Goal: Transaction & Acquisition: Purchase product/service

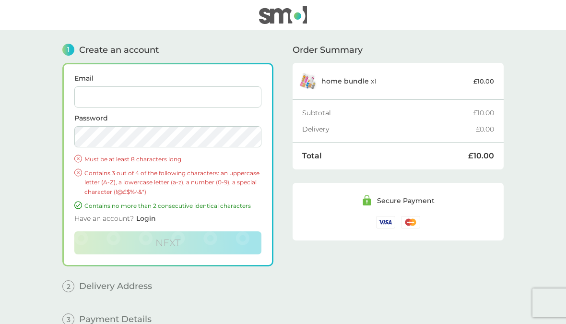
click at [180, 92] on input "Email" at bounding box center [167, 96] width 187 height 21
type input "[PERSON_NAME][EMAIL_ADDRESS][DOMAIN_NAME]"
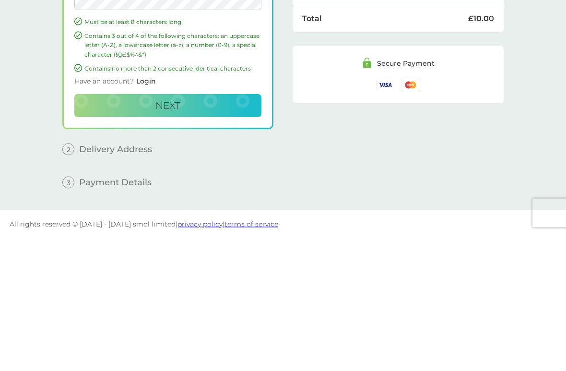
click at [198, 231] on button "Next" at bounding box center [167, 242] width 187 height 23
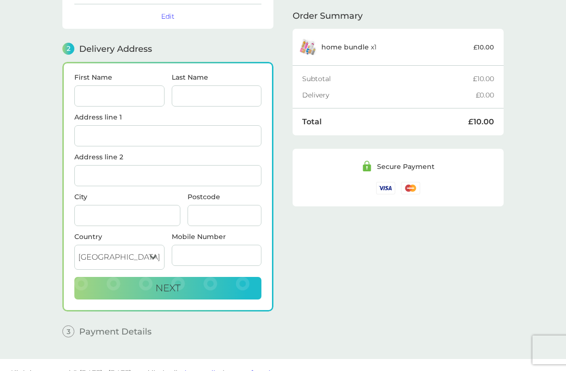
scroll to position [106, 0]
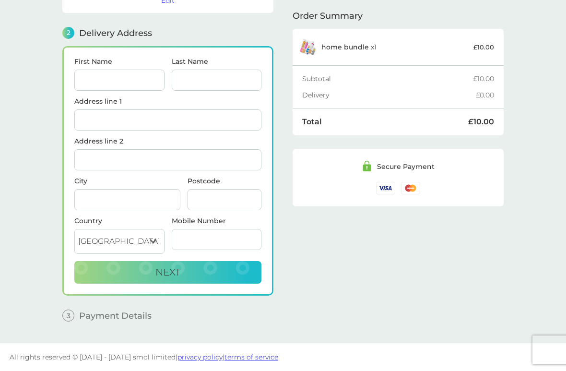
click at [141, 78] on input "First Name" at bounding box center [119, 80] width 90 height 21
type input "[PERSON_NAME]"
click at [219, 81] on input "Last Name" at bounding box center [217, 80] width 90 height 21
type input "[PERSON_NAME]"
click at [170, 116] on input "Address line 1" at bounding box center [167, 119] width 187 height 21
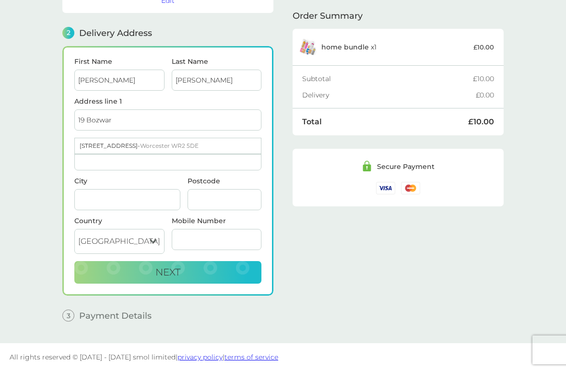
click at [191, 147] on span "Worcester WR2 5DE" at bounding box center [169, 145] width 58 height 7
type input "[STREET_ADDRESS]"
type input "[GEOGRAPHIC_DATA]"
type input "WR2 5DE"
click at [201, 269] on button "Next" at bounding box center [167, 272] width 187 height 23
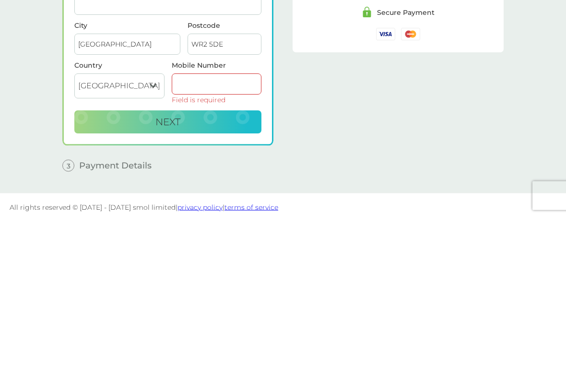
scroll to position [111, 0]
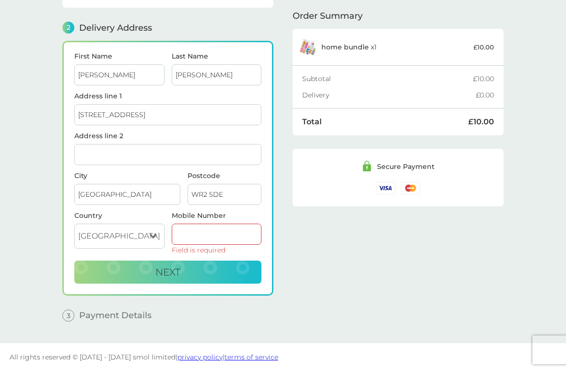
click at [207, 231] on input "Mobile Number" at bounding box center [217, 233] width 90 height 21
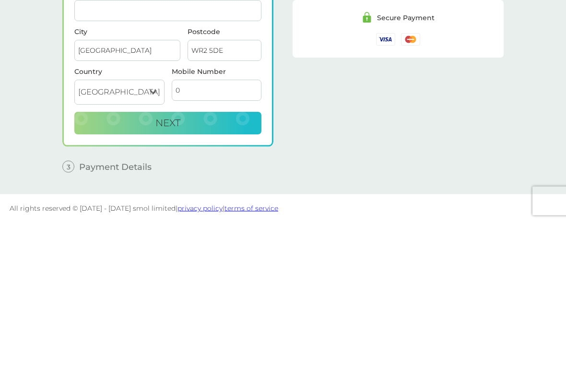
scroll to position [106, 0]
type input "07877466165"
click at [222, 261] on button "Next" at bounding box center [167, 272] width 187 height 23
checkbox input "true"
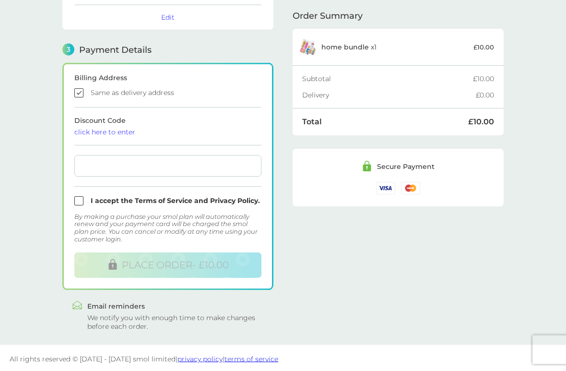
scroll to position [236, 0]
click at [78, 201] on input "checkbox" at bounding box center [167, 200] width 187 height 9
checkbox input "true"
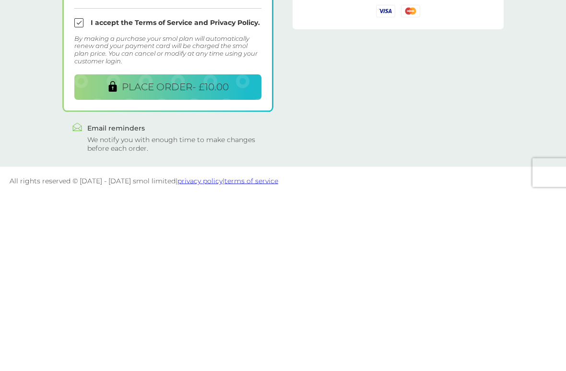
click at [197, 258] on span "PLACE ORDER - £10.00" at bounding box center [175, 264] width 107 height 12
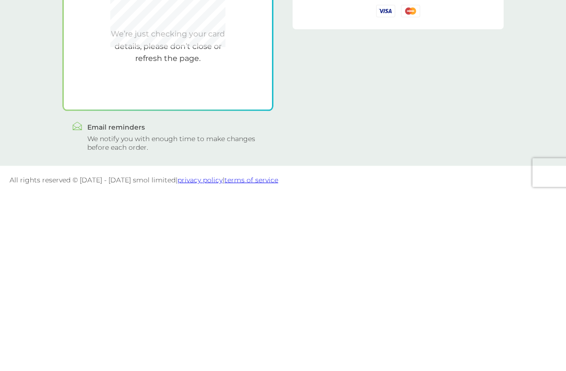
scroll to position [234, 0]
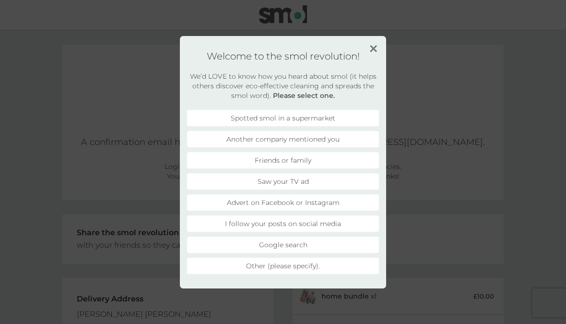
click at [345, 207] on li "Advert on Facebook or Instagram" at bounding box center [283, 202] width 192 height 16
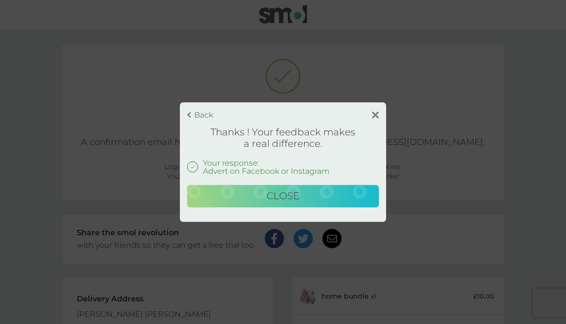
click at [301, 201] on button "Close" at bounding box center [283, 196] width 192 height 23
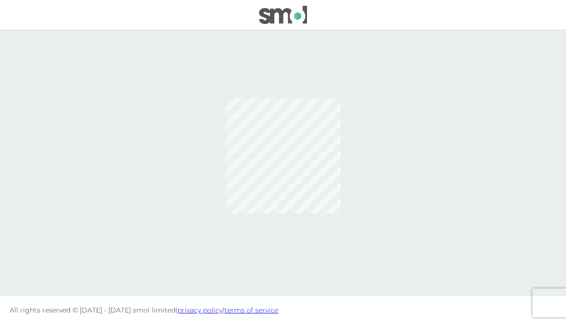
scroll to position [-29, 0]
